Goal: Find specific page/section: Find specific page/section

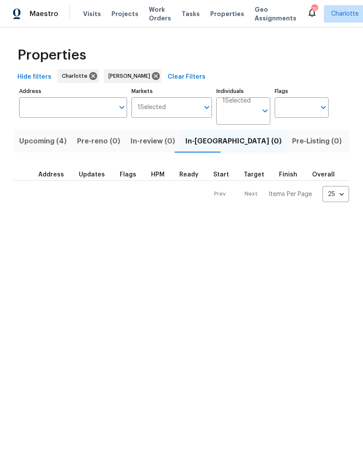
click at [352, 145] on span "Listed (29)" at bounding box center [370, 141] width 37 height 12
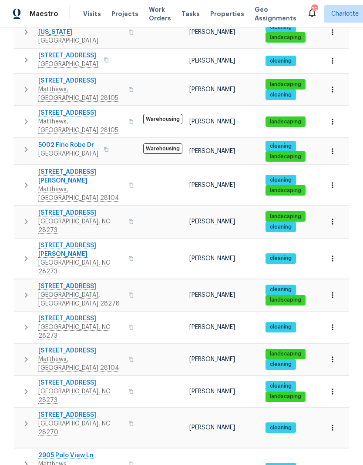
click at [70, 141] on span "5002 Fine Robe Dr" at bounding box center [68, 145] width 60 height 9
click at [53, 141] on span "5002 Fine Robe Dr" at bounding box center [68, 145] width 60 height 9
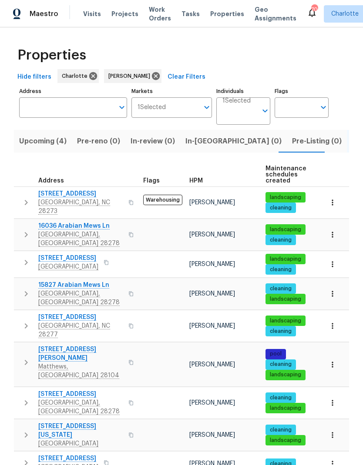
click at [209, 144] on span "In-reno (0)" at bounding box center [233, 141] width 96 height 12
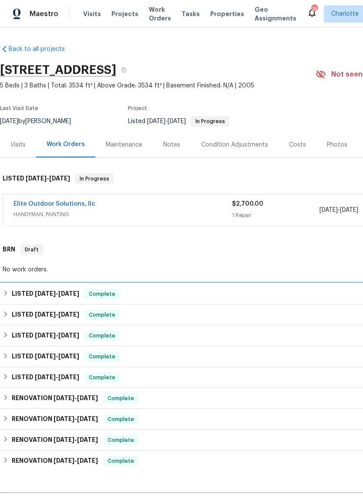
click at [11, 288] on div "LISTED [DATE] - [DATE] Complete" at bounding box center [245, 293] width 491 height 21
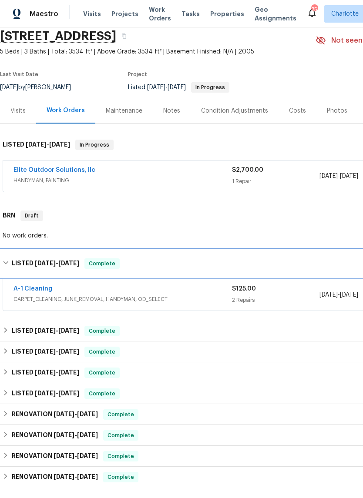
scroll to position [33, 0]
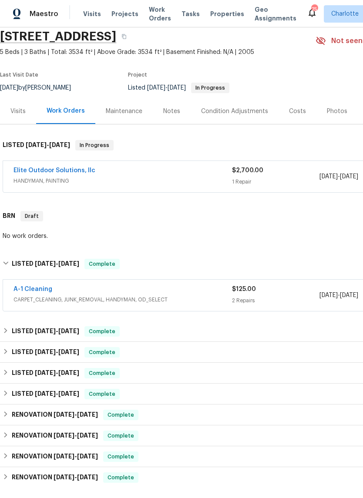
click at [29, 292] on link "A-1 Cleaning" at bounding box center [32, 289] width 39 height 6
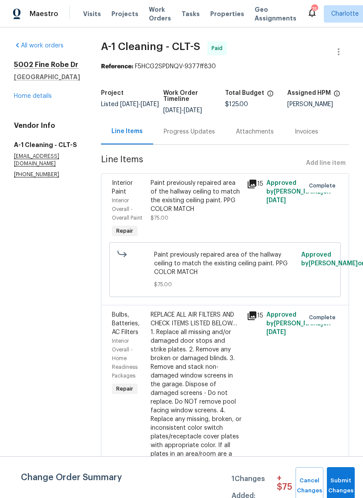
click at [20, 99] on link "Home details" at bounding box center [33, 96] width 38 height 6
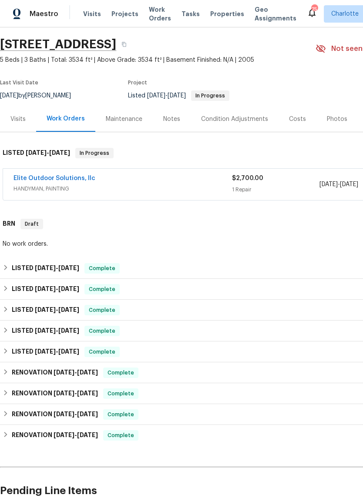
scroll to position [26, 0]
click at [10, 290] on div "LISTED [DATE] - [DATE] Complete" at bounding box center [246, 289] width 486 height 10
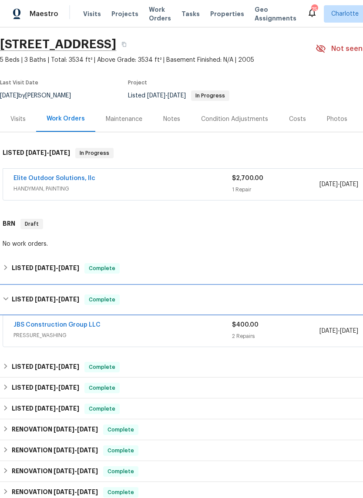
click at [10, 299] on div "LISTED [DATE] - [DATE] Complete" at bounding box center [246, 299] width 486 height 10
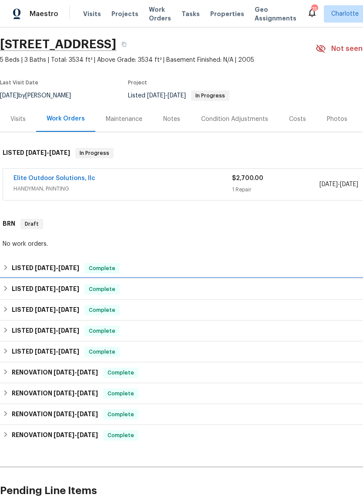
click at [11, 290] on div "LISTED [DATE] - [DATE] Complete" at bounding box center [246, 289] width 486 height 10
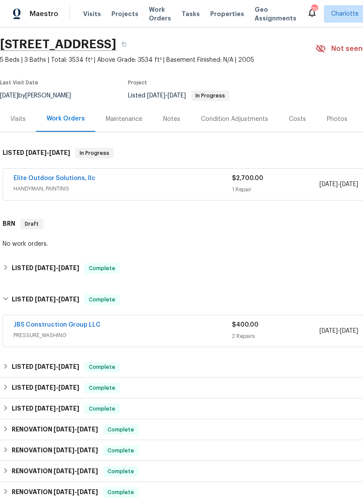
click at [37, 327] on link "JBS Construction Group LLC" at bounding box center [56, 325] width 87 height 6
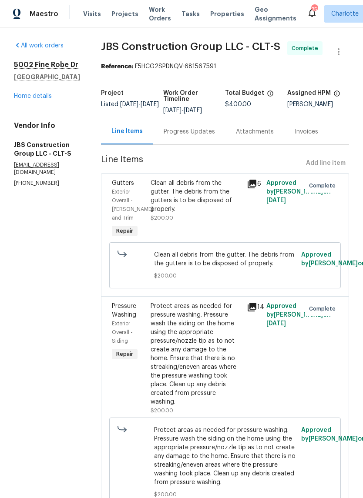
scroll to position [0, 0]
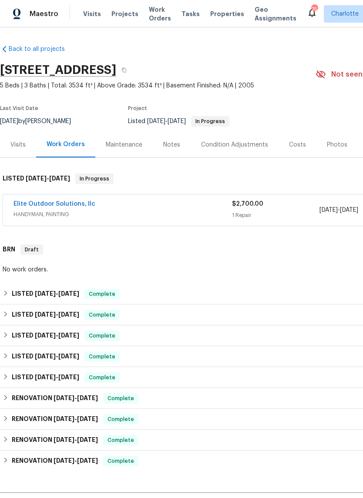
click at [31, 206] on link "Elite Outdoor Solutions, llc" at bounding box center [54, 204] width 82 height 6
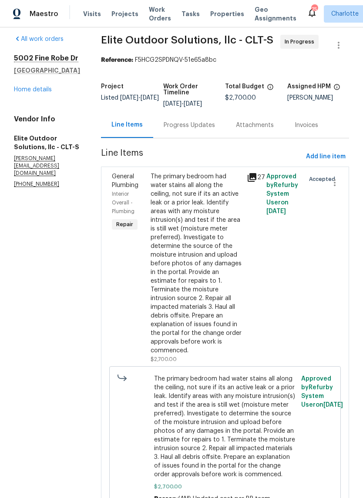
scroll to position [6, 0]
click at [180, 130] on div "Progress Updates" at bounding box center [188, 125] width 51 height 9
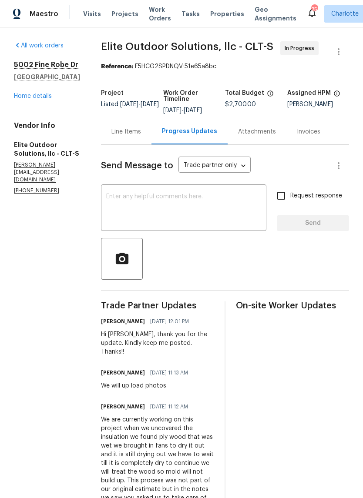
click at [27, 99] on link "Home details" at bounding box center [33, 96] width 38 height 6
